Goal: Task Accomplishment & Management: Use online tool/utility

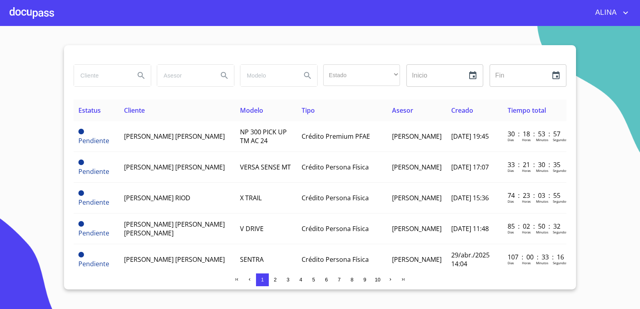
click at [40, 16] on div at bounding box center [32, 13] width 44 height 26
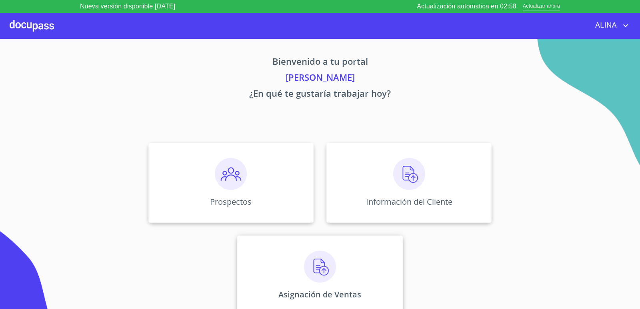
click at [353, 256] on div "Asignación de Ventas" at bounding box center [319, 276] width 165 height 80
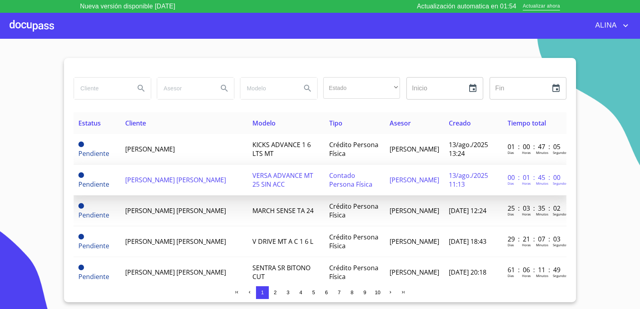
click at [161, 184] on span "[PERSON_NAME] [PERSON_NAME]" at bounding box center [175, 180] width 101 height 9
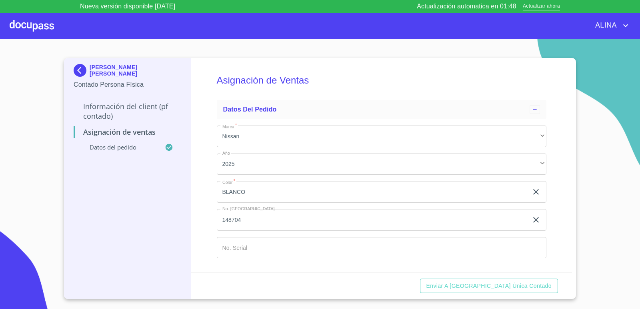
scroll to position [2, 0]
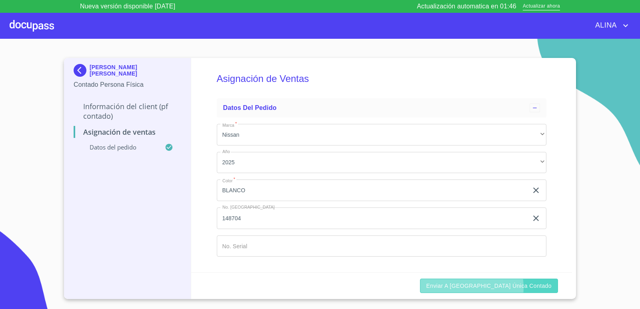
click at [491, 288] on span "Enviar a [GEOGRAPHIC_DATA] única contado" at bounding box center [489, 286] width 126 height 10
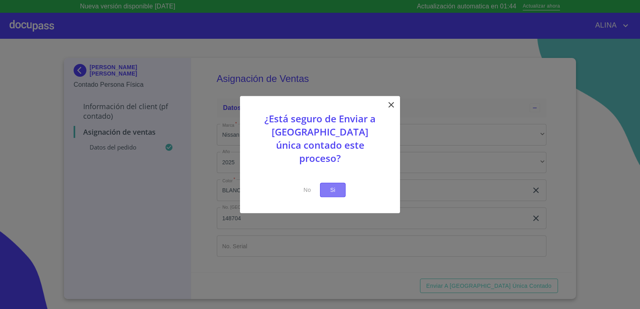
click at [334, 186] on span "Si" at bounding box center [332, 190] width 13 height 10
